Goal: Transaction & Acquisition: Purchase product/service

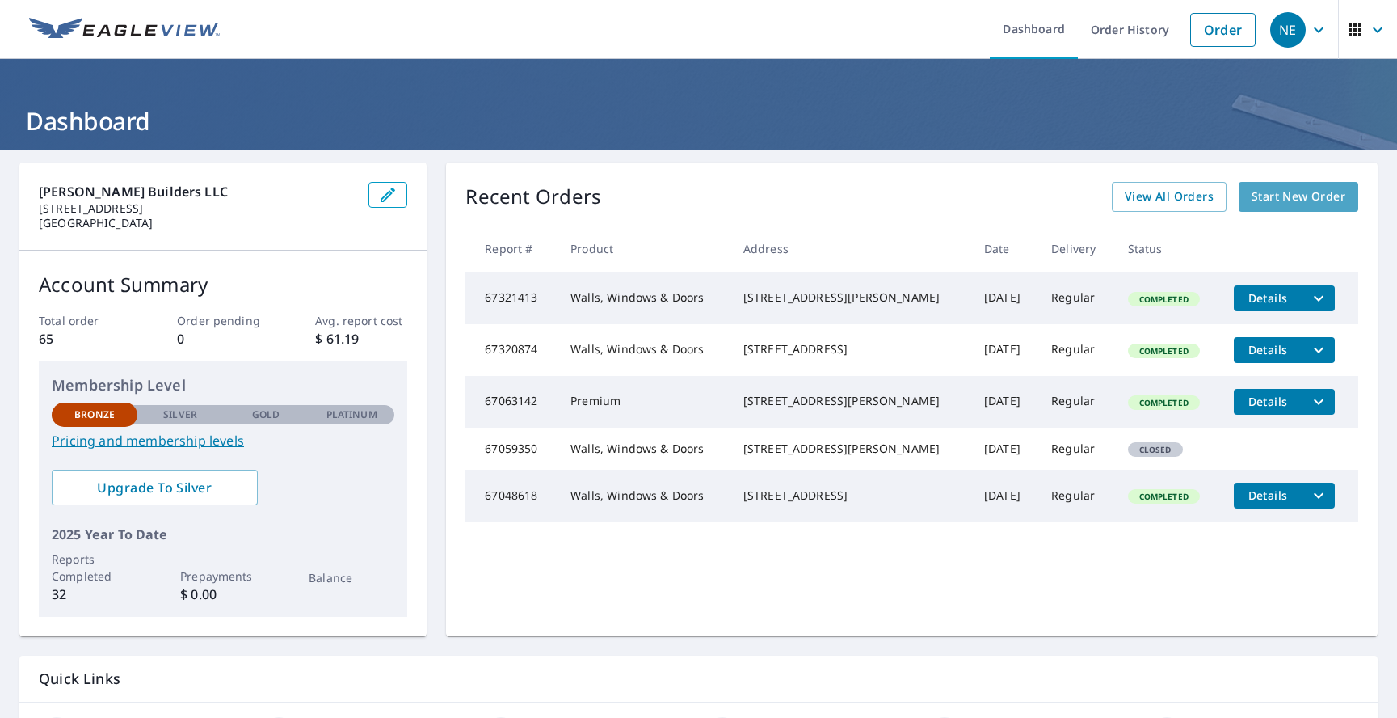
click at [1307, 187] on span "Start New Order" at bounding box center [1299, 197] width 94 height 20
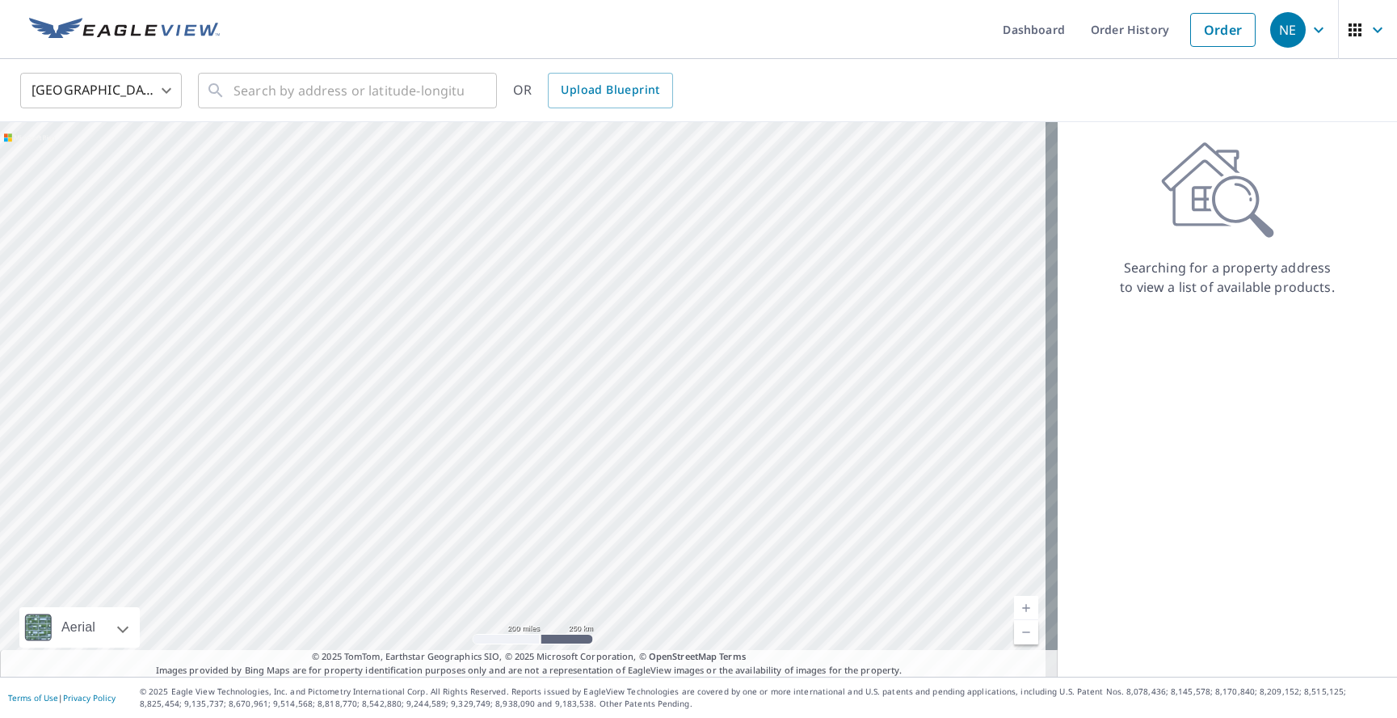
click at [1200, 208] on icon at bounding box center [1217, 189] width 113 height 97
click at [240, 93] on input "text" at bounding box center [349, 90] width 230 height 45
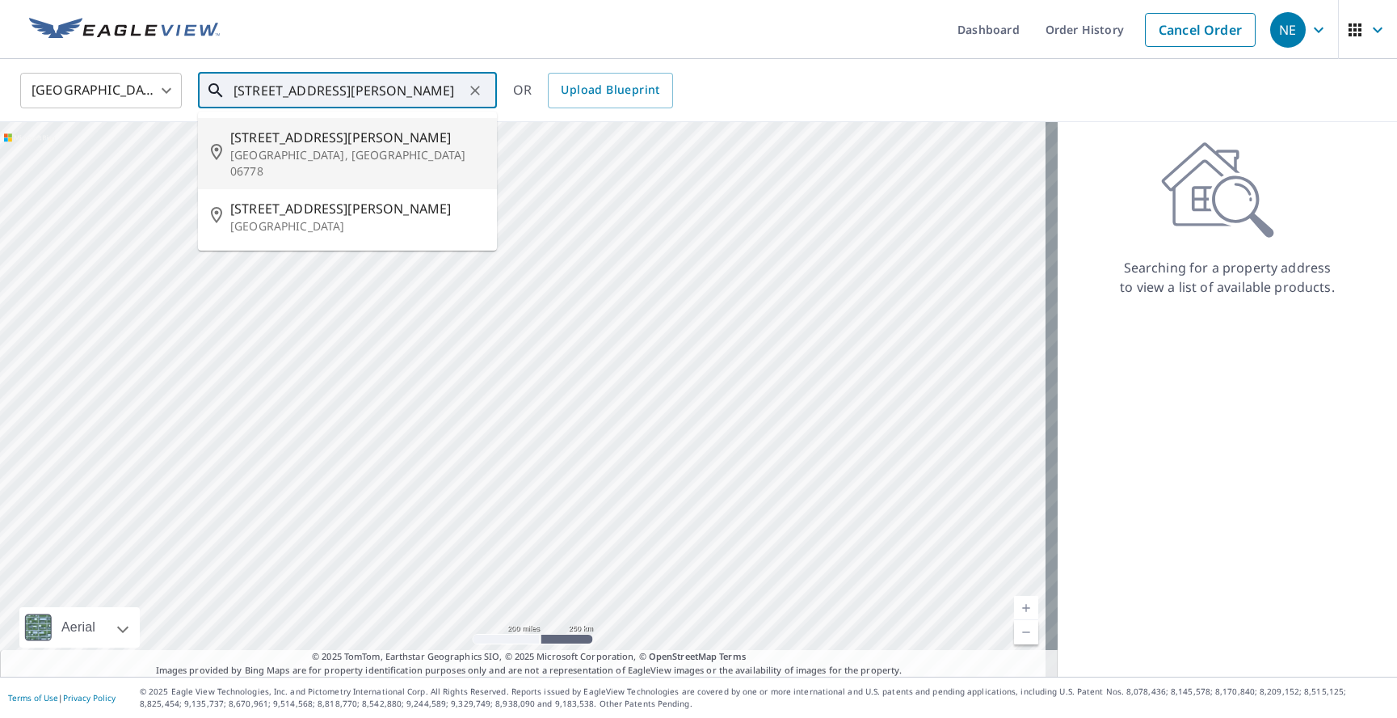
click at [261, 137] on span "[STREET_ADDRESS][PERSON_NAME]" at bounding box center [357, 137] width 254 height 19
type input "[STREET_ADDRESS][PERSON_NAME]"
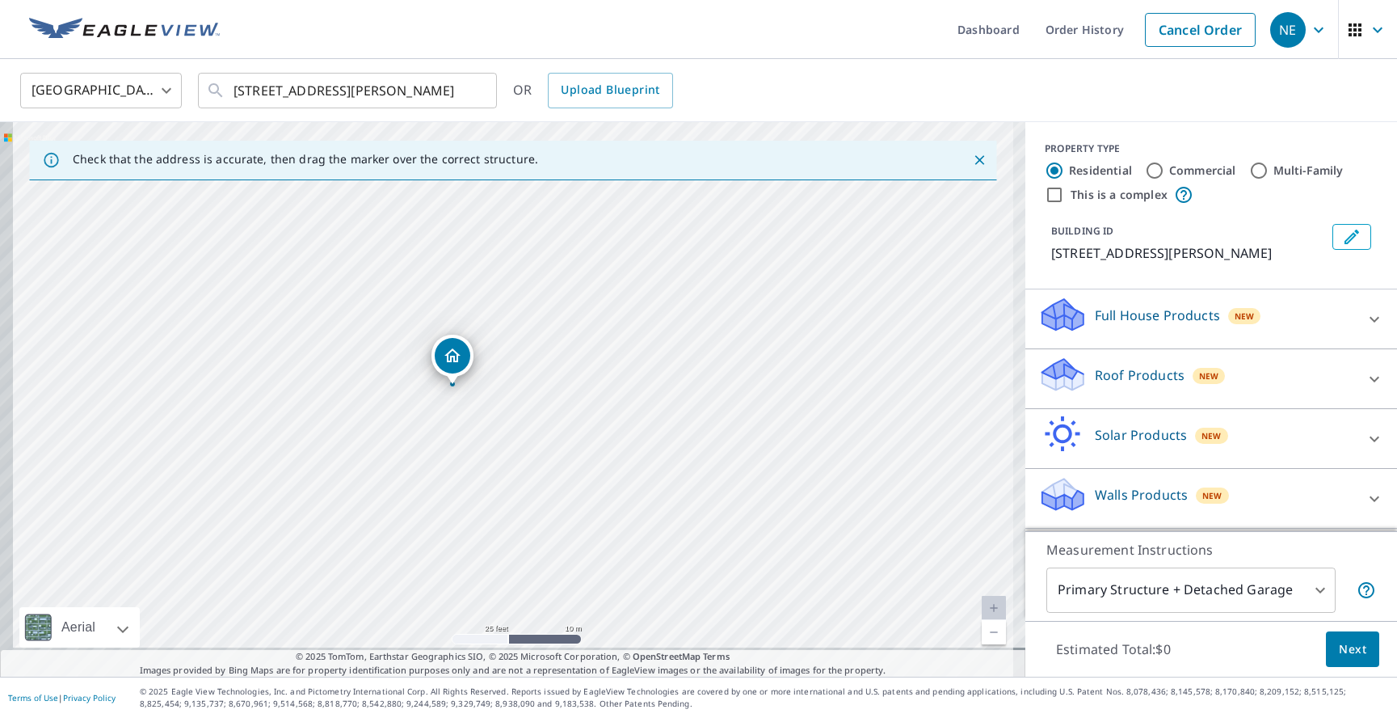
drag, startPoint x: 417, startPoint y: 438, endPoint x: 538, endPoint y: 347, distance: 151.3
click at [538, 347] on div "[STREET_ADDRESS][PERSON_NAME]" at bounding box center [513, 399] width 1026 height 554
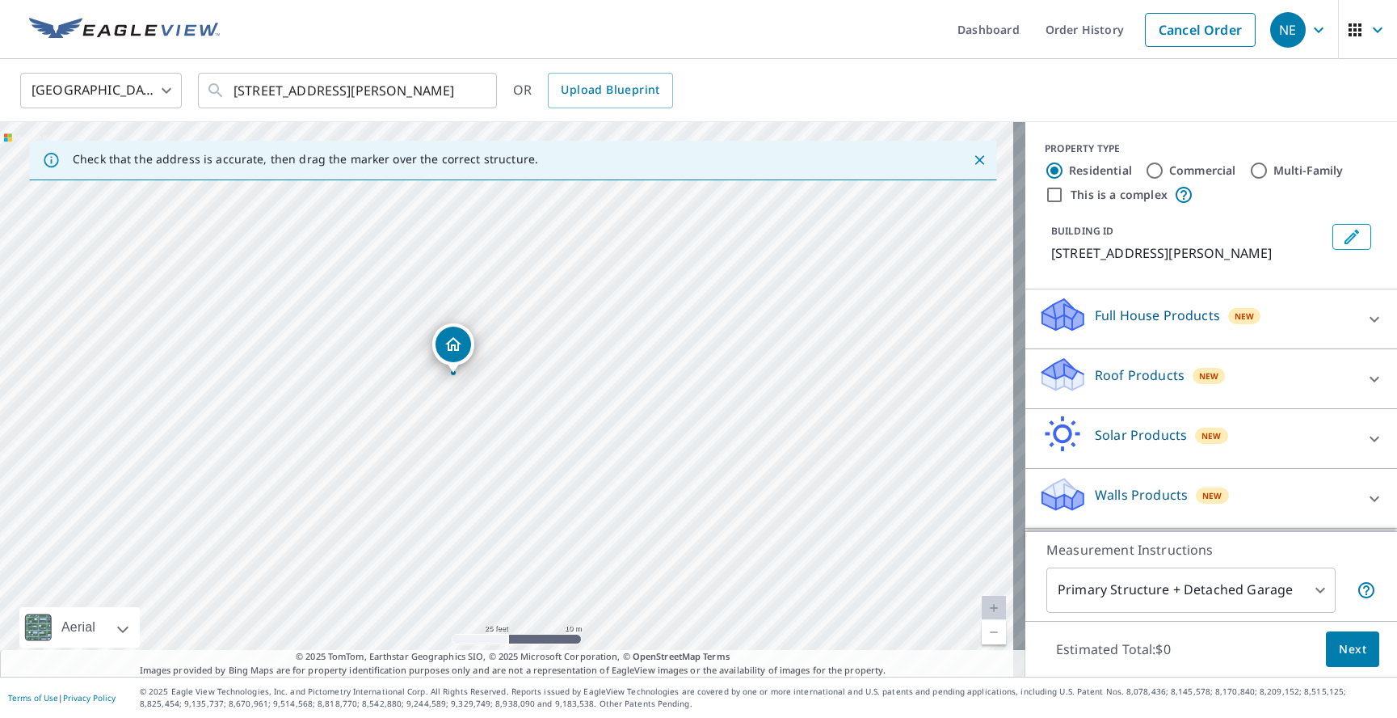
click at [1365, 318] on icon at bounding box center [1374, 319] width 19 height 19
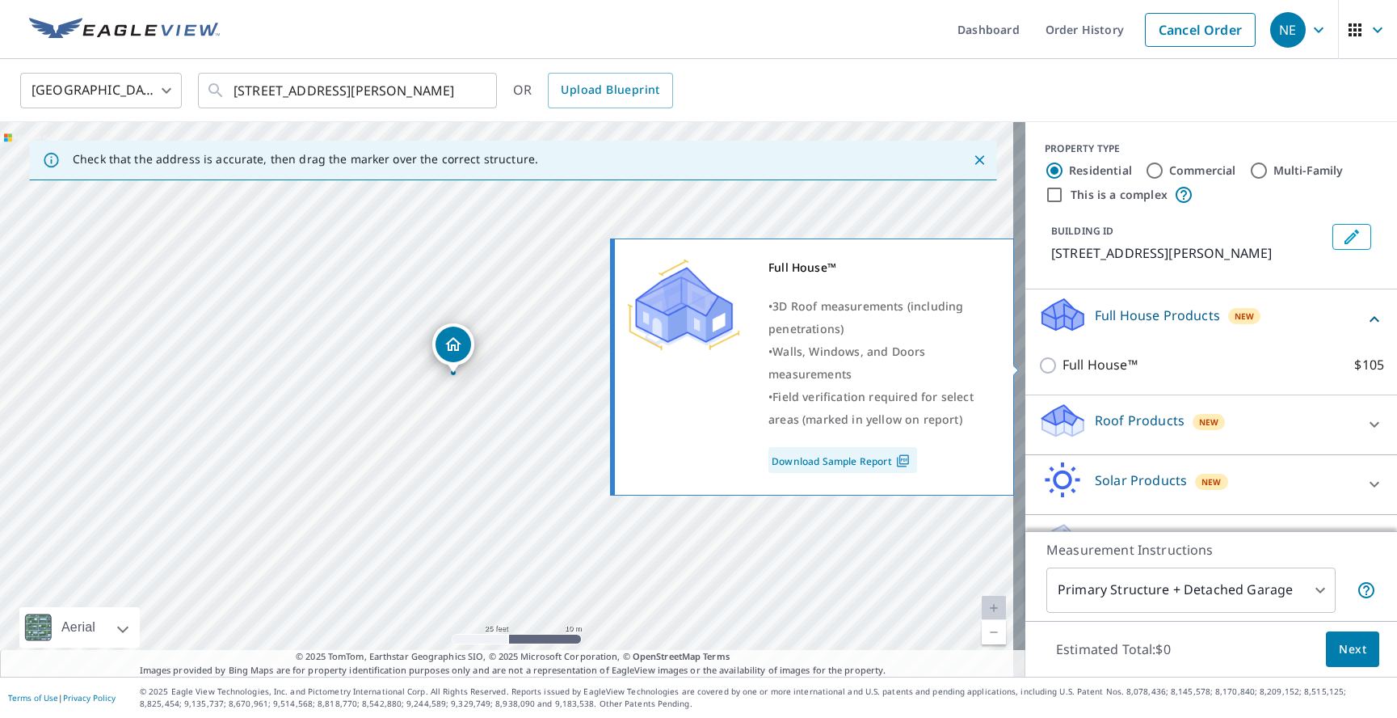
click at [1039, 365] on input "Full House™ $105" at bounding box center [1050, 365] width 24 height 19
checkbox input "true"
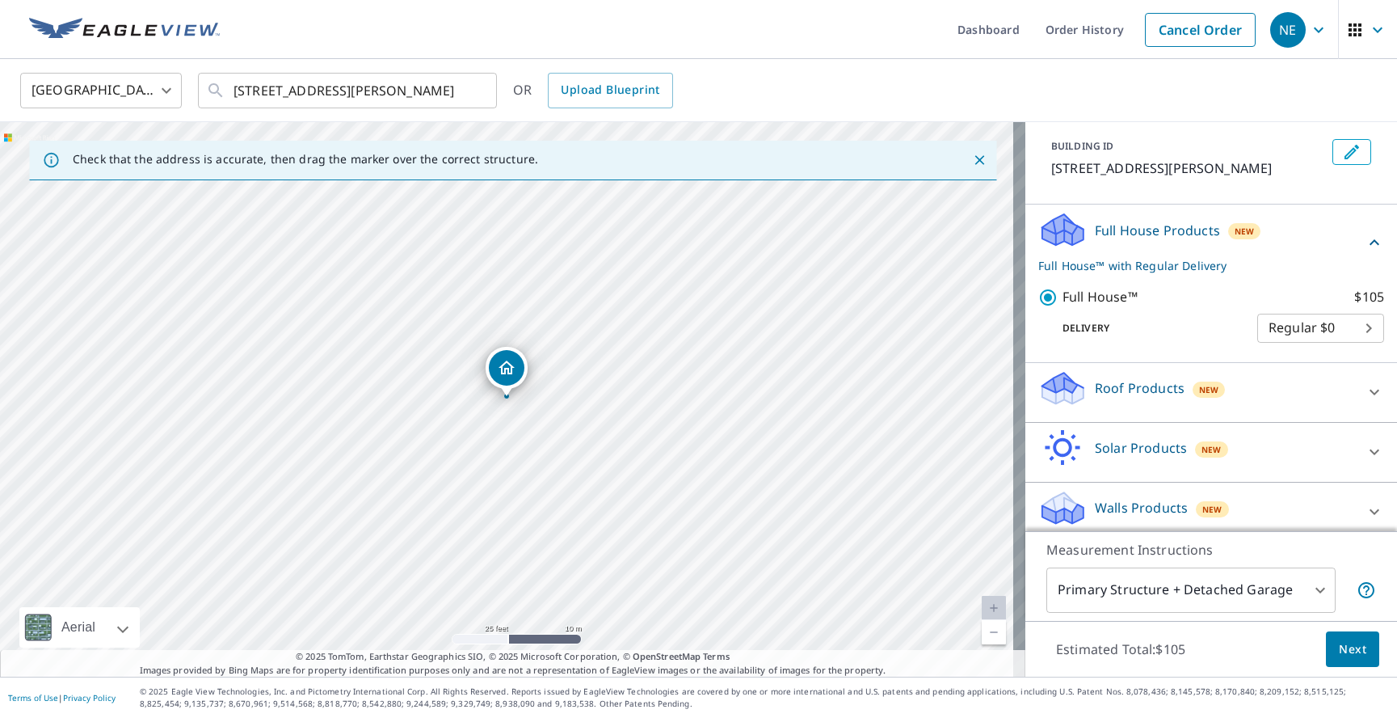
scroll to position [96, 0]
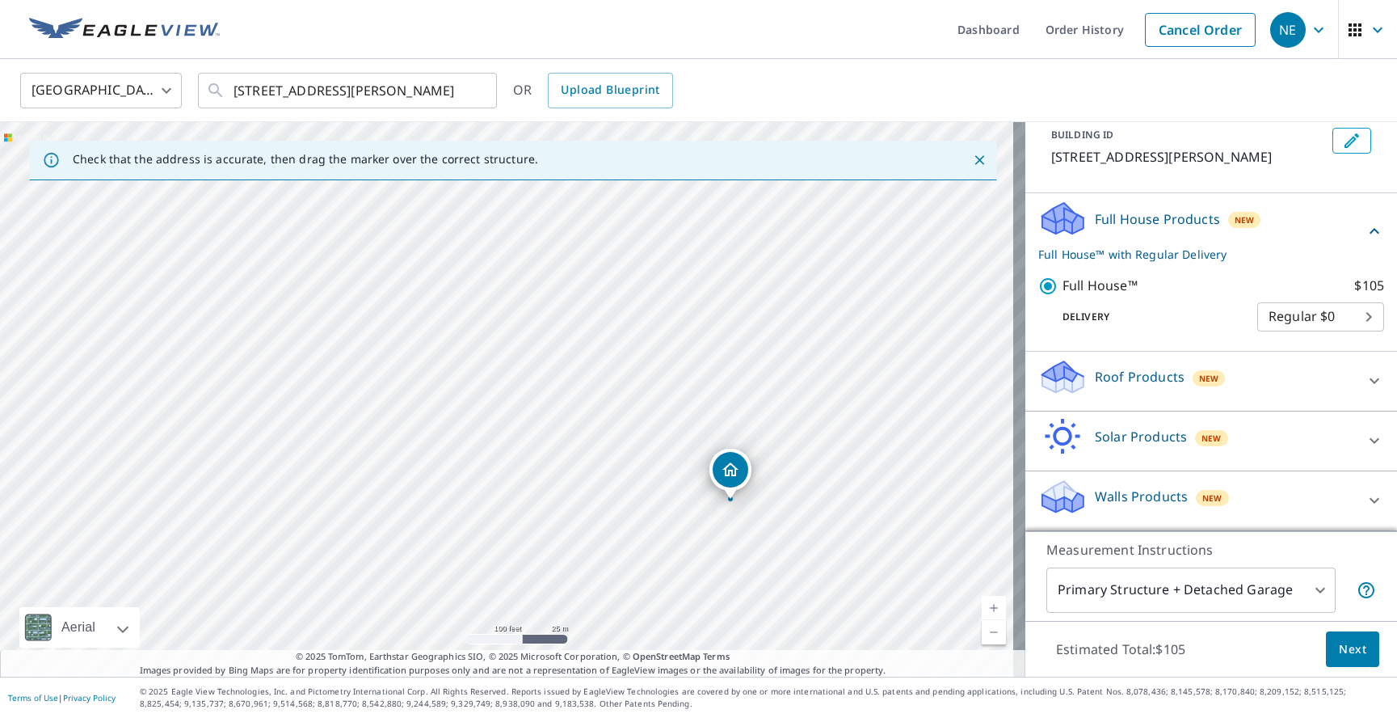
click at [1339, 646] on span "Next" at bounding box center [1352, 649] width 27 height 20
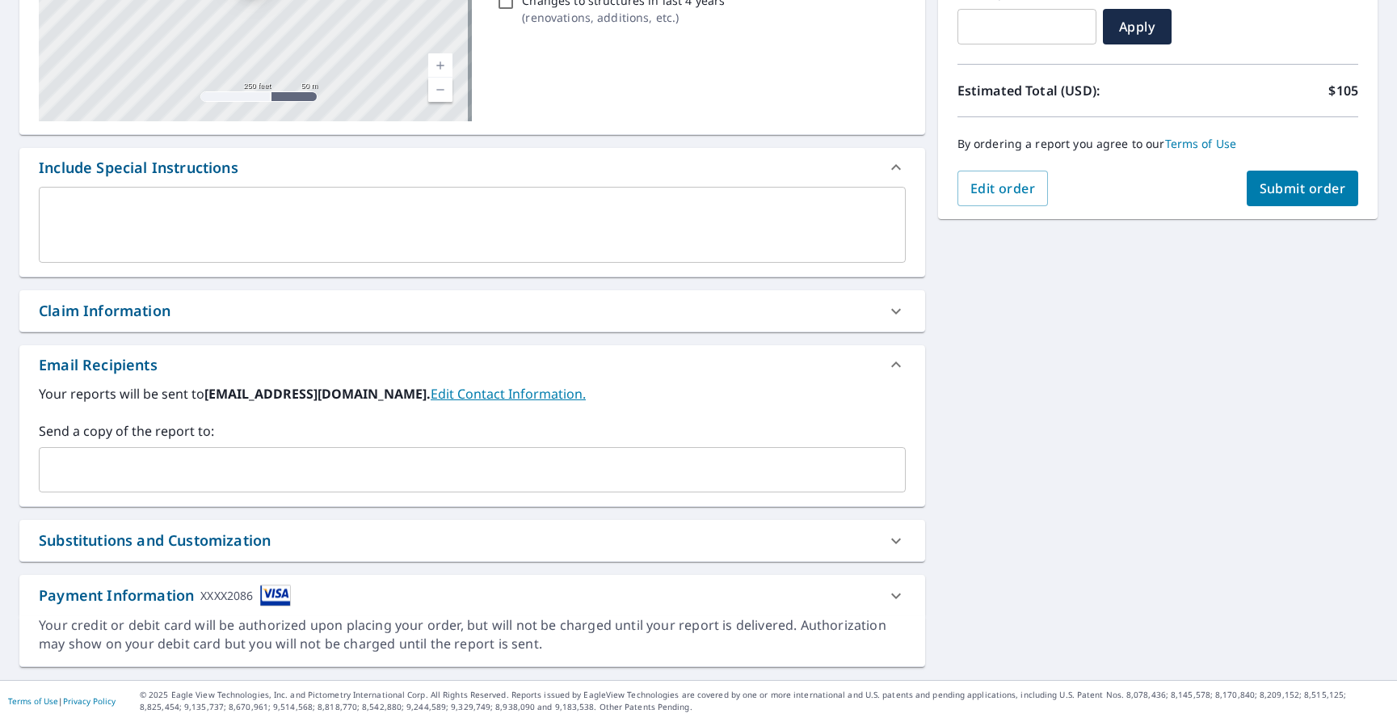
scroll to position [300, 0]
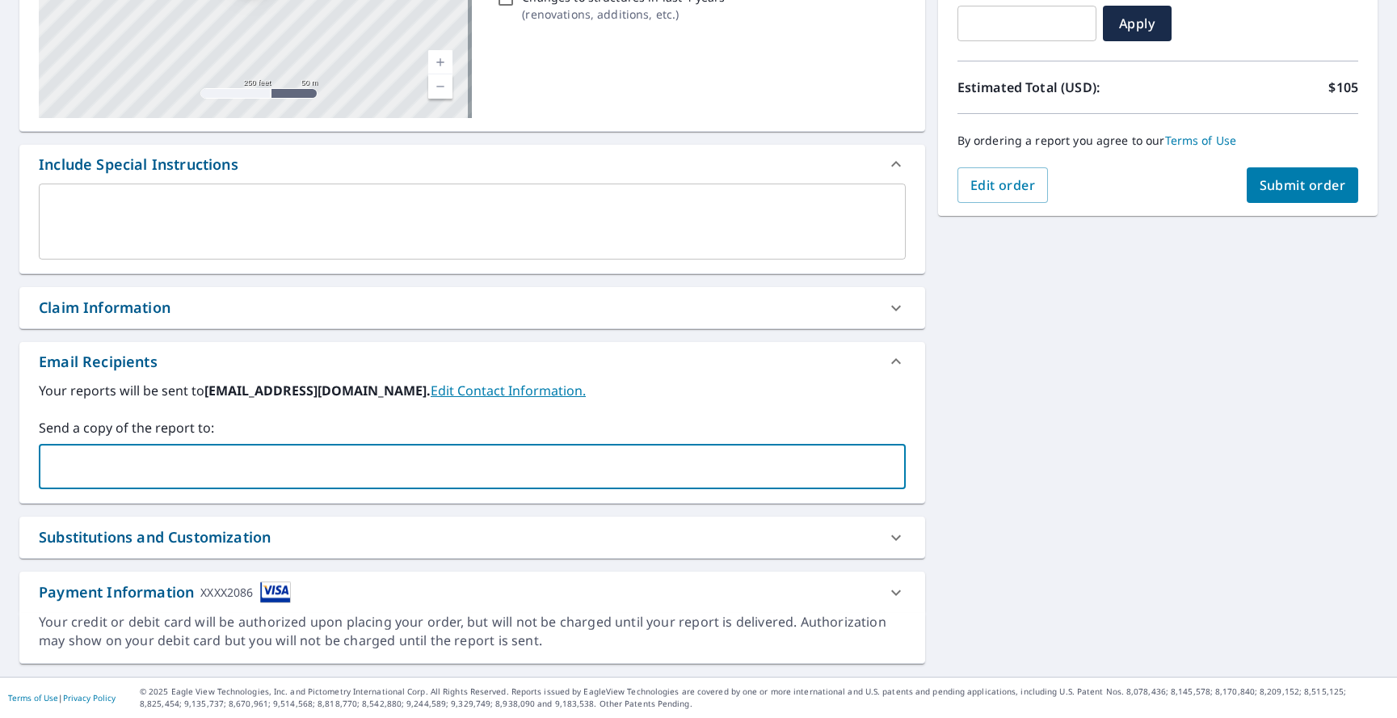
click at [83, 455] on input "text" at bounding box center [460, 466] width 828 height 31
type input "[PERSON_NAME][EMAIL_ADDRESS][DOMAIN_NAME]"
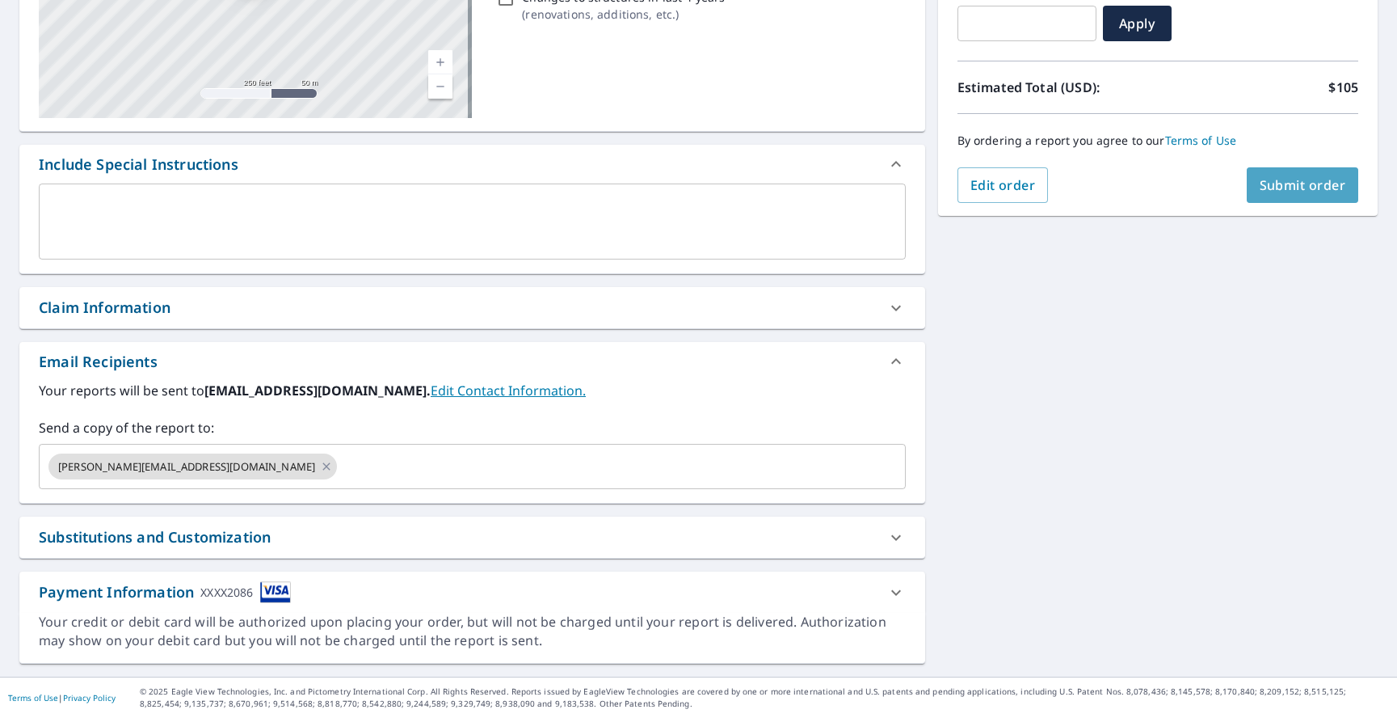
click at [1277, 195] on button "Submit order" at bounding box center [1303, 185] width 112 height 36
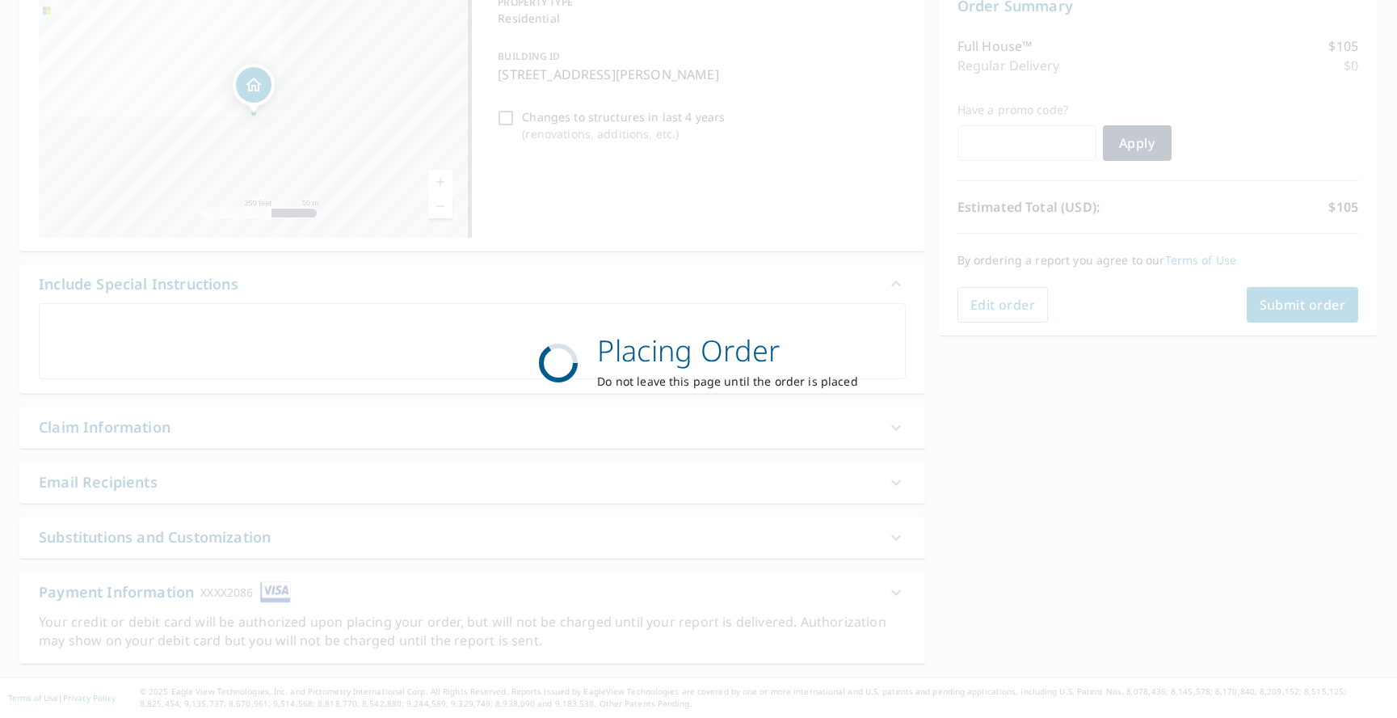
scroll to position [180, 0]
